Goal: Information Seeking & Learning: Check status

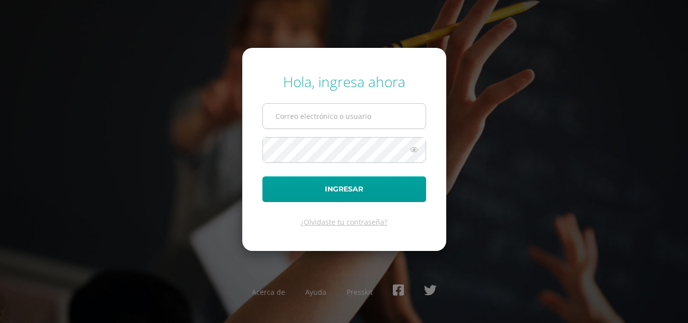
click at [361, 120] on input "text" at bounding box center [344, 116] width 163 height 25
type input "[EMAIL_ADDRESS][DOMAIN_NAME]"
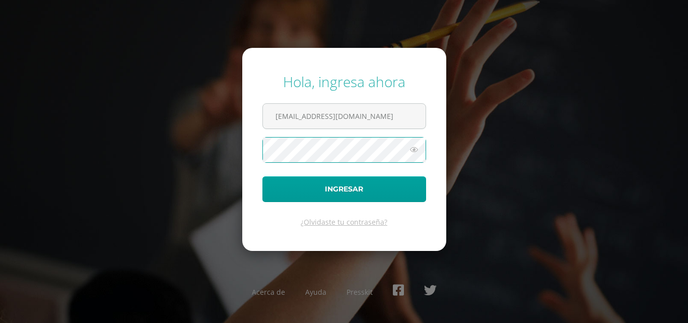
click at [414, 152] on icon at bounding box center [414, 150] width 13 height 12
click at [263, 176] on button "Ingresar" at bounding box center [345, 189] width 164 height 26
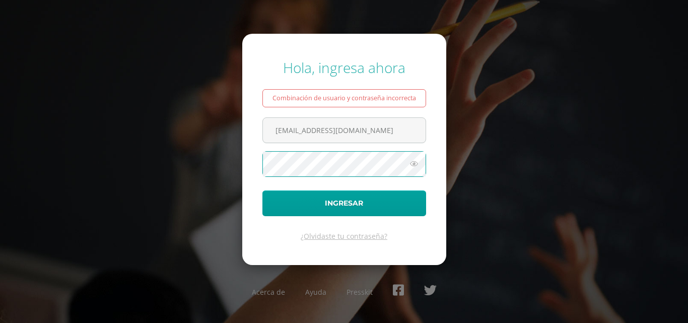
click at [418, 159] on icon at bounding box center [414, 164] width 13 height 12
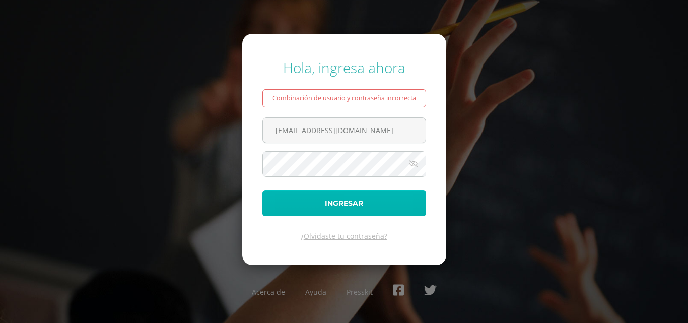
click at [330, 209] on button "Ingresar" at bounding box center [345, 203] width 164 height 26
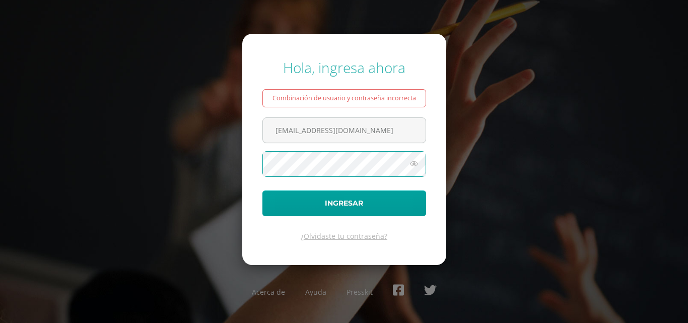
click at [263, 190] on button "Ingresar" at bounding box center [345, 203] width 164 height 26
click at [412, 170] on span at bounding box center [345, 164] width 164 height 26
click at [414, 164] on icon at bounding box center [414, 164] width 13 height 12
click at [263, 190] on button "Ingresar" at bounding box center [345, 203] width 164 height 26
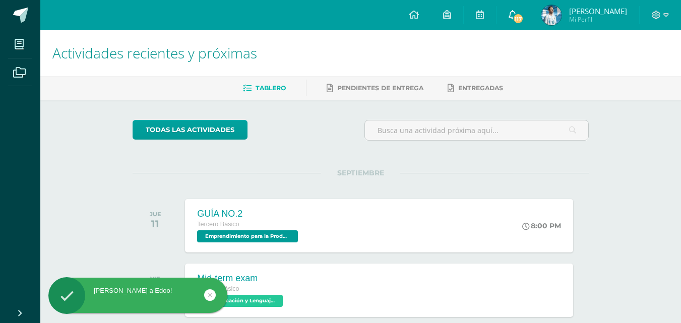
click at [524, 20] on span "117" at bounding box center [517, 18] width 11 height 11
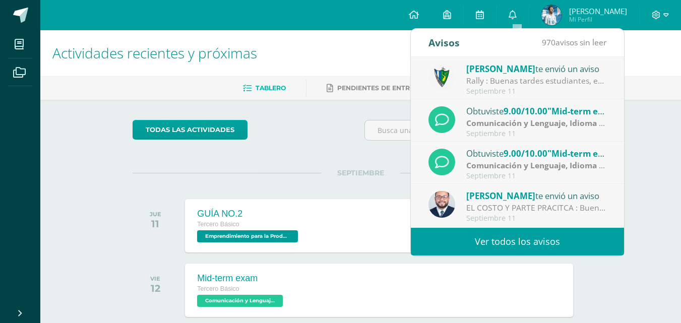
click at [574, 8] on span "[PERSON_NAME]" at bounding box center [598, 11] width 58 height 10
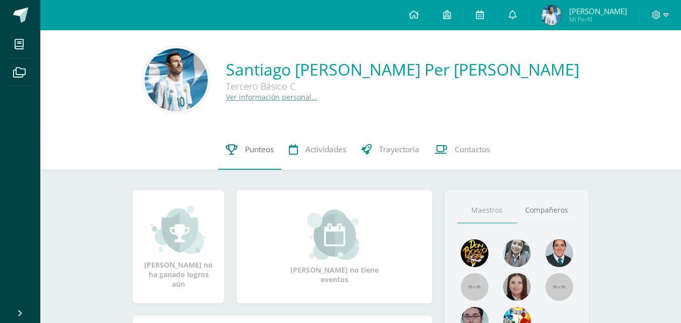
click at [247, 157] on link "Punteos" at bounding box center [249, 150] width 63 height 40
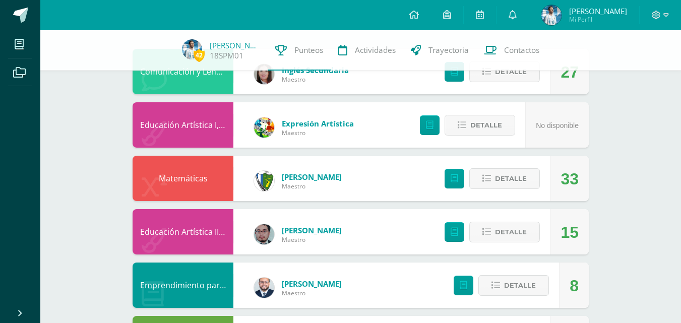
scroll to position [115, 0]
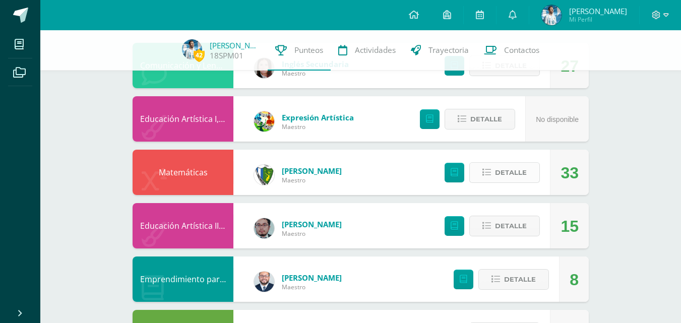
click at [490, 166] on button "Detalle" at bounding box center [504, 172] width 71 height 21
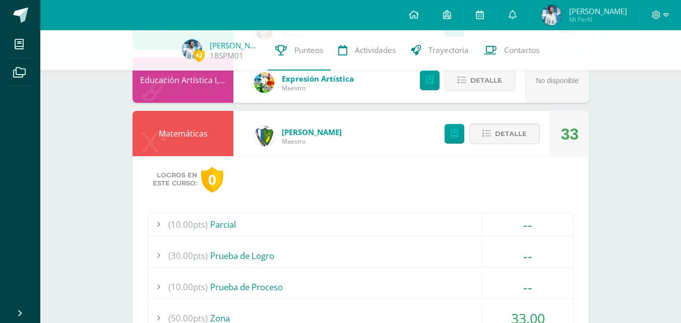
scroll to position [176, 0]
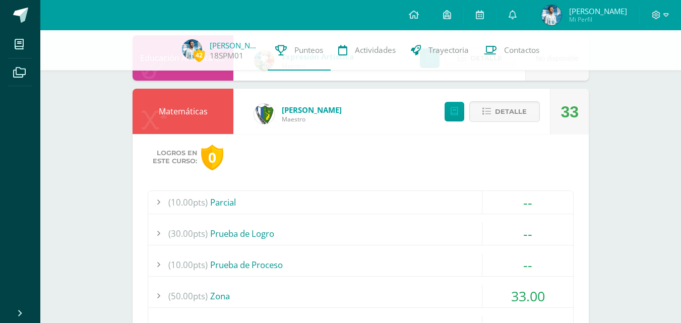
click at [521, 304] on span "33.00" at bounding box center [528, 296] width 34 height 19
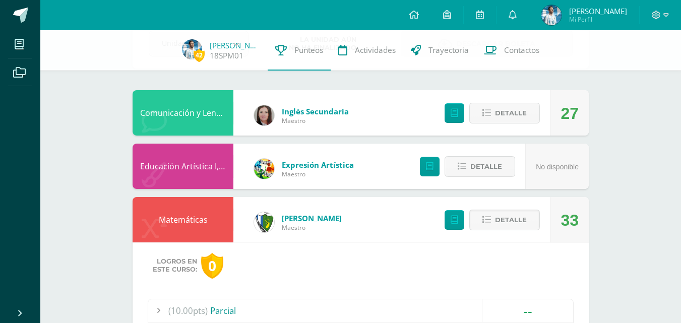
scroll to position [81, 0]
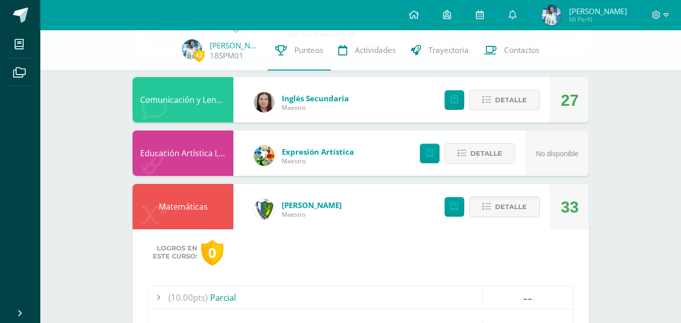
click at [459, 141] on div "Detalle" at bounding box center [465, 153] width 120 height 45
click at [491, 102] on icon at bounding box center [486, 100] width 9 height 9
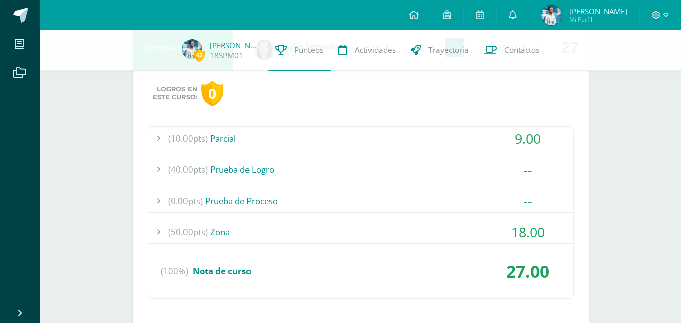
scroll to position [165, 0]
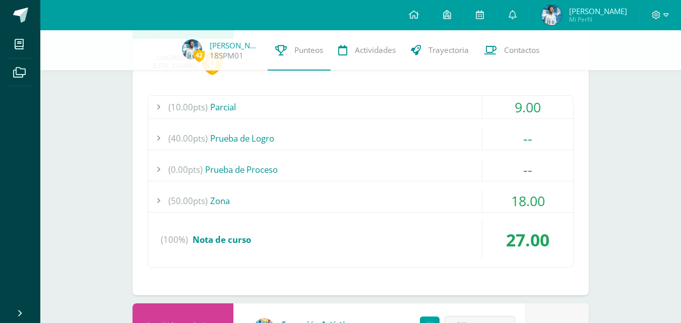
click at [437, 85] on div "Logros en este curso: 0 (10.00pts) Parcial 9.00 (10.0pts) Mid-term exam 9.00 --" at bounding box center [361, 167] width 456 height 256
click at [519, 198] on span "18.00" at bounding box center [528, 200] width 34 height 19
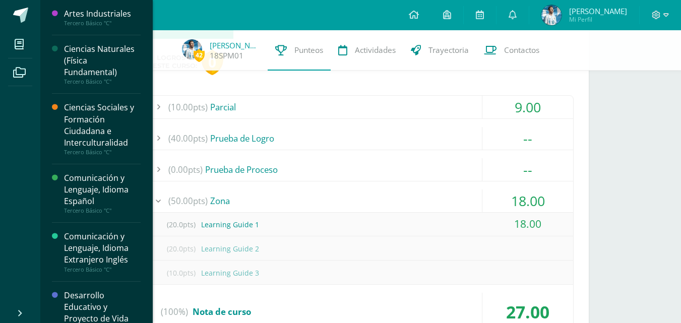
click at [97, 68] on div "Ciencias Naturales (Física Fundamental)" at bounding box center [102, 60] width 77 height 35
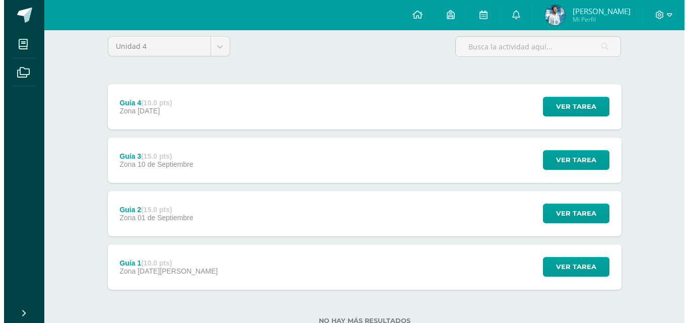
scroll to position [93, 0]
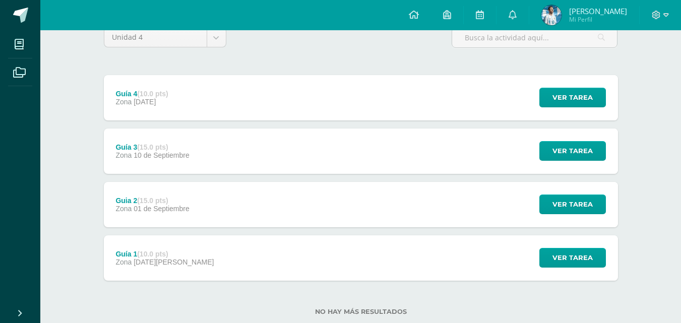
click at [290, 260] on div "Guía 1 (10.0 pts) Zona [DATE][PERSON_NAME] Ver tarea Guía 1 Ciencias Naturales …" at bounding box center [361, 257] width 514 height 45
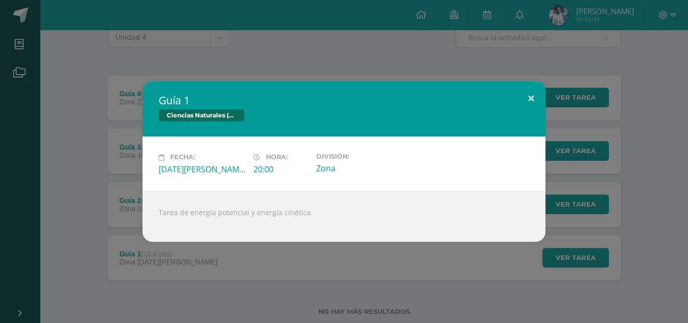
click at [530, 97] on button at bounding box center [531, 98] width 29 height 34
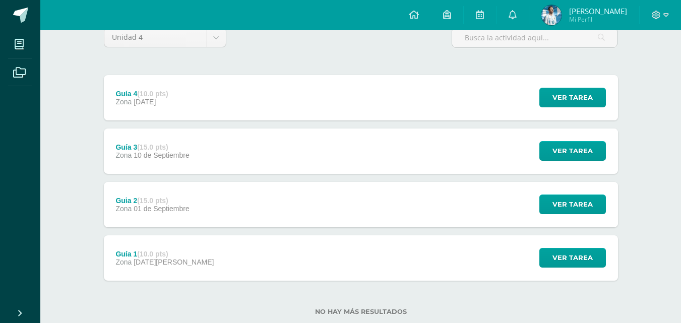
click at [217, 214] on div "Guia 2 (15.0 pts) Zona [DATE] Ver tarea Guia 2 Ciencias Naturales (Física Funda…" at bounding box center [361, 204] width 514 height 45
